Goal: Navigation & Orientation: Go to known website

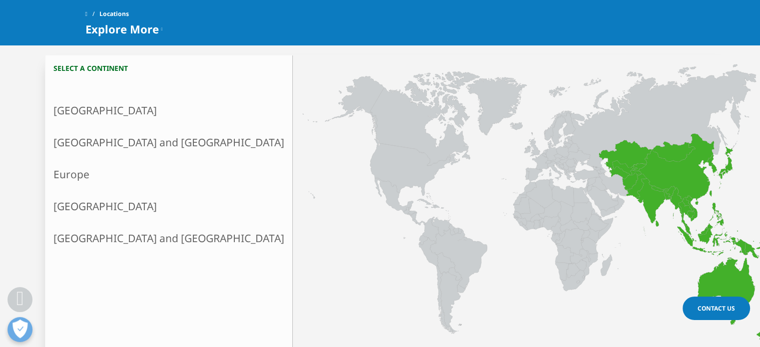
scroll to position [227, 0]
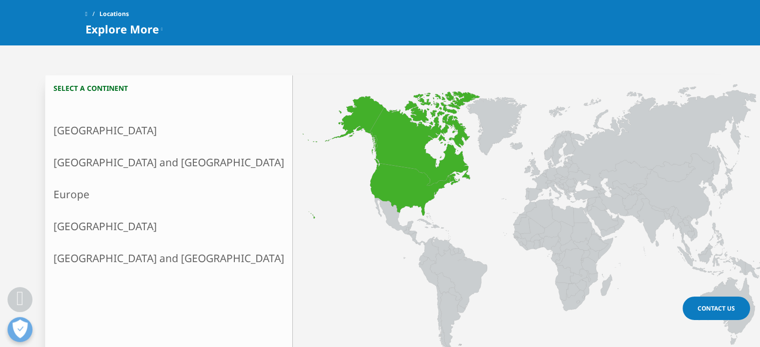
click at [103, 133] on link "[GEOGRAPHIC_DATA]" at bounding box center [168, 130] width 247 height 32
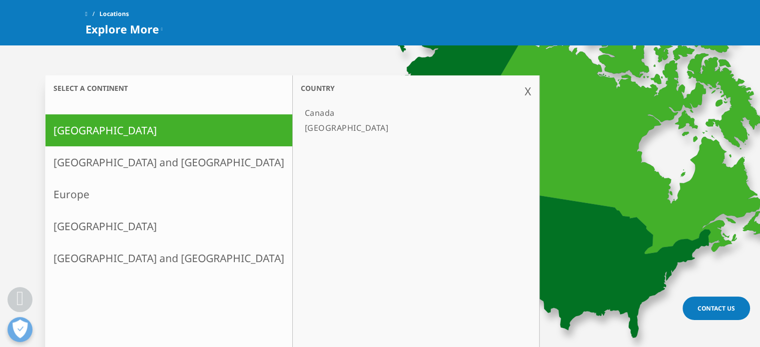
click at [301, 127] on link "[GEOGRAPHIC_DATA]" at bounding box center [411, 127] width 220 height 15
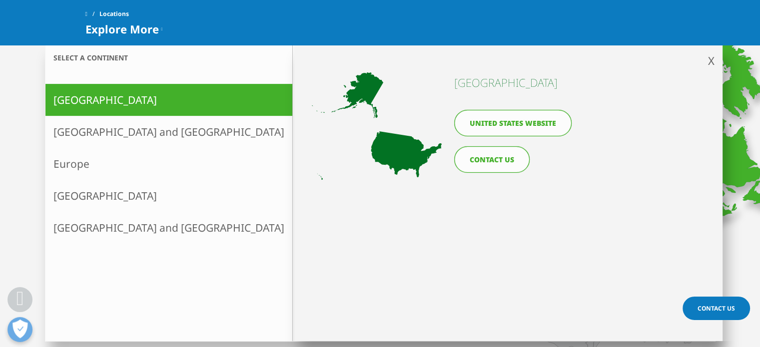
scroll to position [257, 0]
click at [498, 127] on link "United States website" at bounding box center [512, 123] width 117 height 26
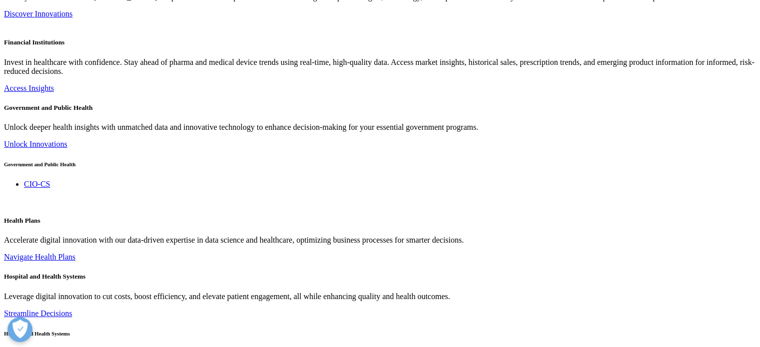
scroll to position [2306, 0]
